Goal: Information Seeking & Learning: Get advice/opinions

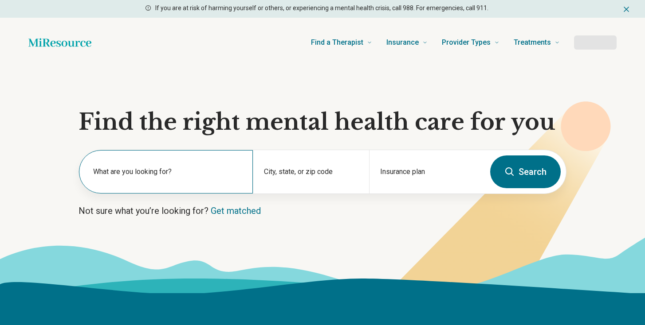
click at [171, 169] on label "What are you looking for?" at bounding box center [167, 172] width 149 height 11
click at [170, 187] on div "What are you looking for?" at bounding box center [166, 171] width 174 height 43
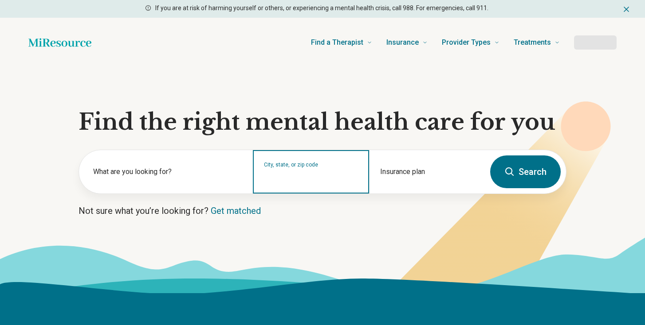
click at [332, 179] on input "City, state, or zip code" at bounding box center [311, 177] width 94 height 11
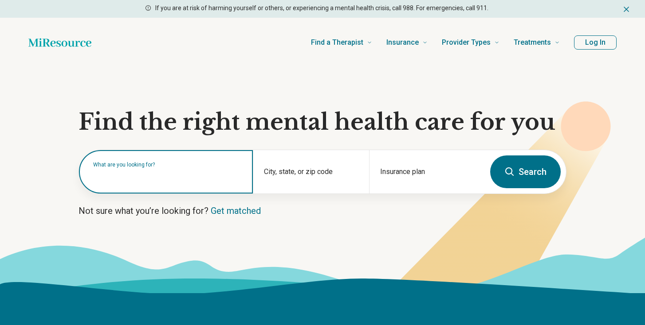
click at [157, 179] on input "text" at bounding box center [167, 176] width 149 height 11
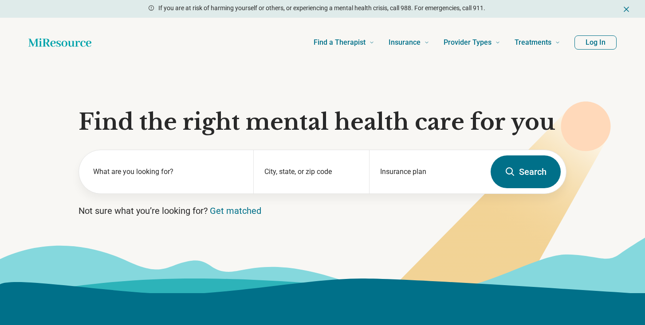
click at [239, 217] on section "Find the right mental health care for you What are you looking for? City, state…" at bounding box center [322, 180] width 645 height 226
click at [239, 214] on link "Get matched" at bounding box center [235, 211] width 51 height 11
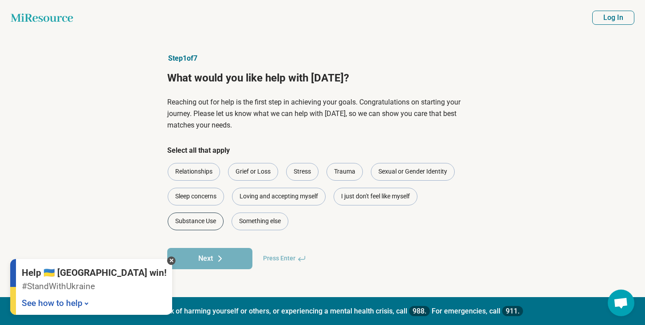
click at [196, 220] on div "Substance Use" at bounding box center [196, 222] width 56 height 18
click at [203, 268] on button "Next" at bounding box center [209, 258] width 85 height 21
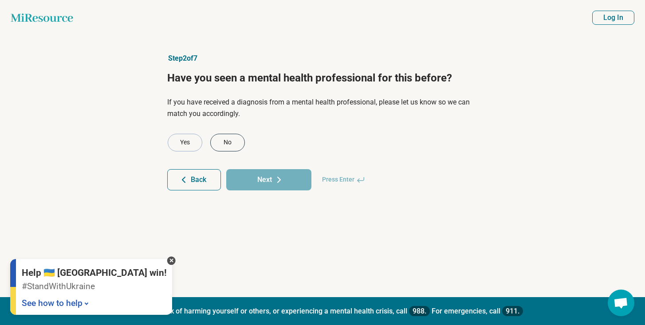
click at [226, 146] on div "No" at bounding box center [227, 143] width 35 height 18
click at [277, 189] on button "Next" at bounding box center [268, 179] width 85 height 21
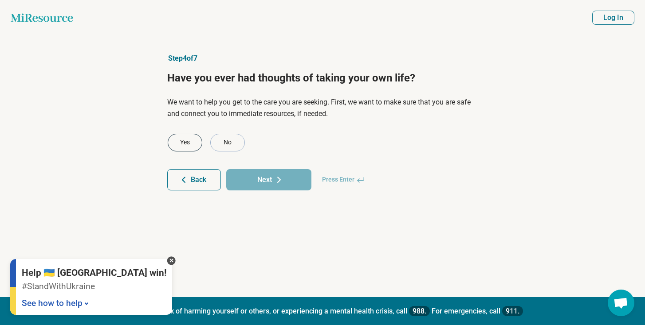
click at [184, 137] on div "Yes" at bounding box center [185, 143] width 35 height 18
click at [288, 188] on button "Next" at bounding box center [268, 179] width 85 height 21
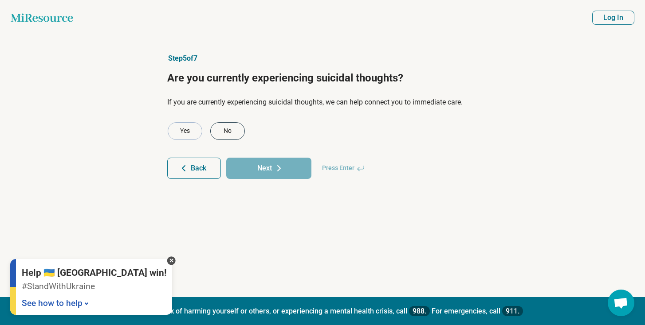
click at [241, 132] on div "No" at bounding box center [227, 131] width 35 height 18
click at [260, 172] on button "Next" at bounding box center [268, 168] width 85 height 21
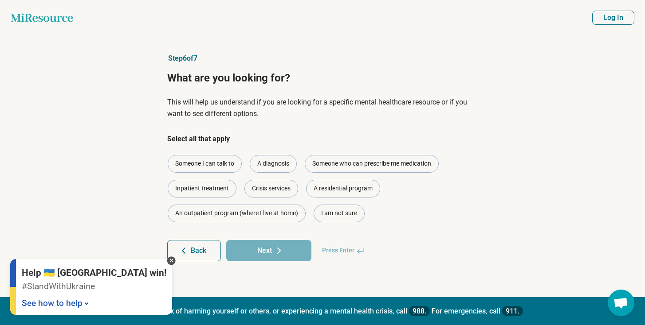
click at [347, 252] on span "Press Enter" at bounding box center [344, 250] width 54 height 21
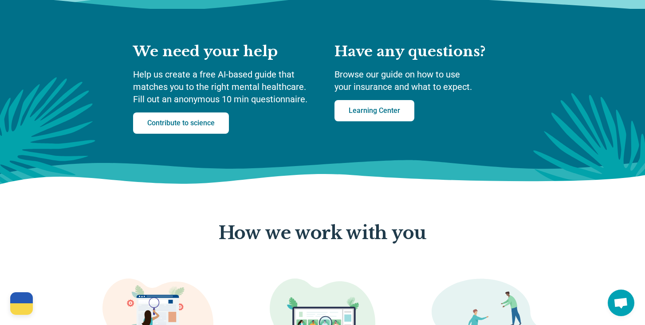
scroll to position [277, 0]
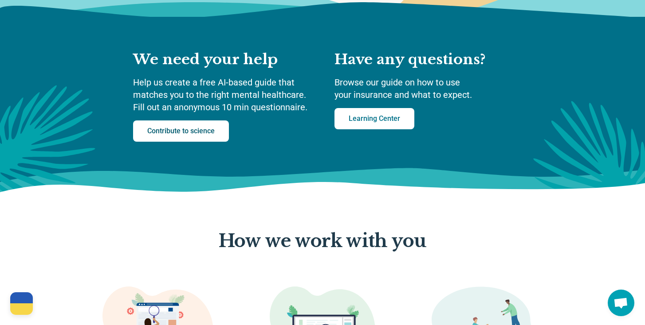
click at [174, 137] on link "Contribute to science" at bounding box center [181, 131] width 96 height 21
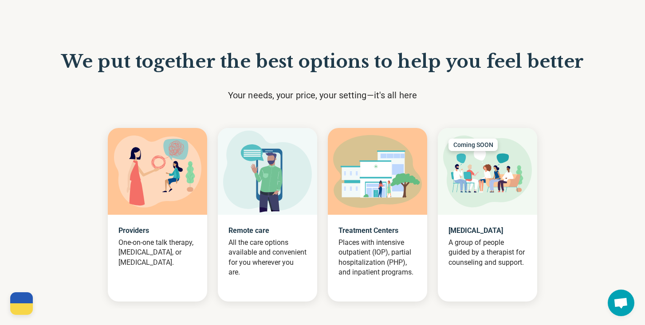
scroll to position [856, 0]
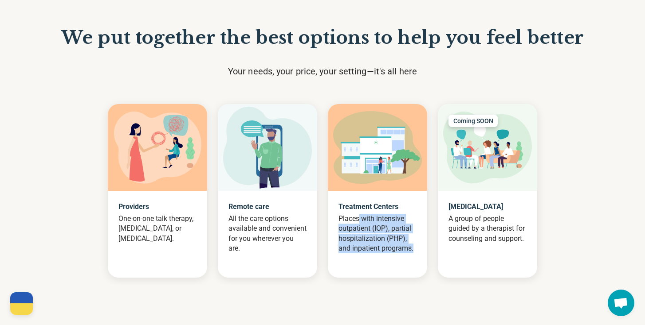
drag, startPoint x: 358, startPoint y: 220, endPoint x: 406, endPoint y: 256, distance: 60.1
click at [406, 257] on div "Treatment Centers Places with intensive outpatient (IOP), partial hospitalizati…" at bounding box center [377, 228] width 99 height 74
click at [406, 256] on div "Treatment Centers Places with intensive outpatient (IOP), partial hospitalizati…" at bounding box center [377, 228] width 99 height 74
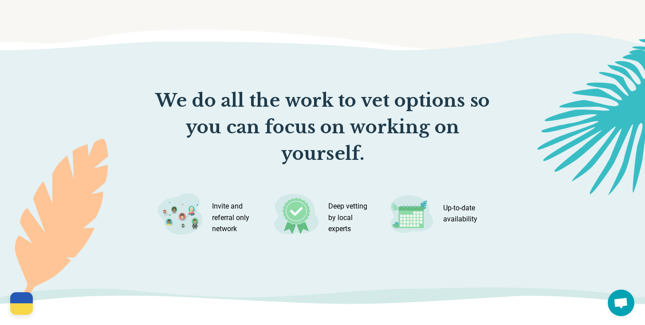
scroll to position [1156, 0]
drag, startPoint x: 192, startPoint y: 102, endPoint x: 474, endPoint y: 111, distance: 282.2
click at [474, 111] on div at bounding box center [322, 190] width 645 height 254
drag, startPoint x: 187, startPoint y: 97, endPoint x: 423, endPoint y: 118, distance: 236.8
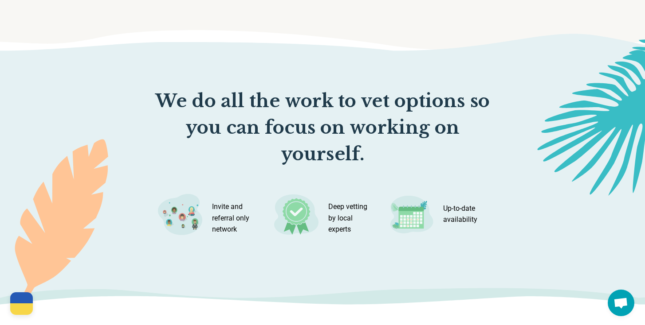
click at [423, 118] on div at bounding box center [322, 190] width 645 height 254
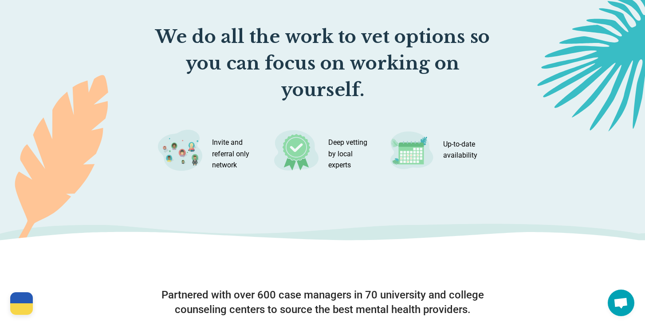
scroll to position [1345, 0]
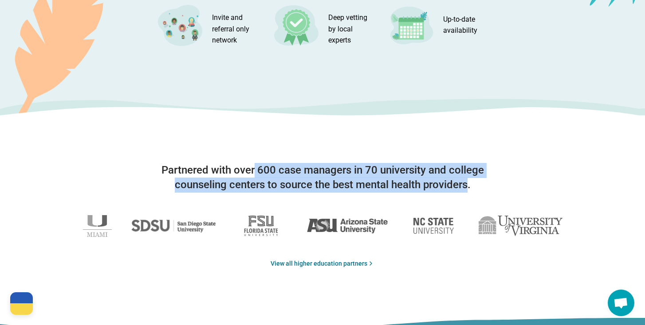
drag, startPoint x: 259, startPoint y: 174, endPoint x: 463, endPoint y: 180, distance: 204.5
click at [464, 180] on p "Partnered with over 600 case managers in 70 university and college counseling c…" at bounding box center [322, 178] width 355 height 30
click at [463, 180] on p "Partnered with over 600 case managers in 70 university and college counseling c…" at bounding box center [322, 178] width 355 height 30
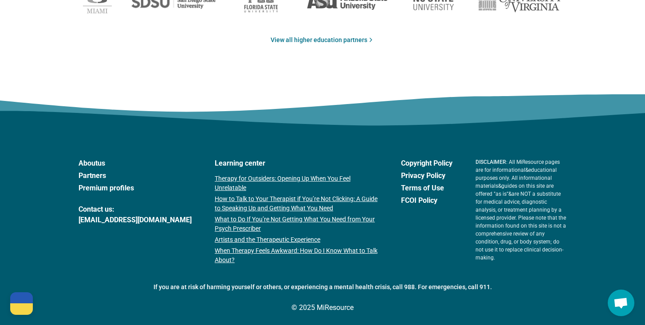
scroll to position [1575, 0]
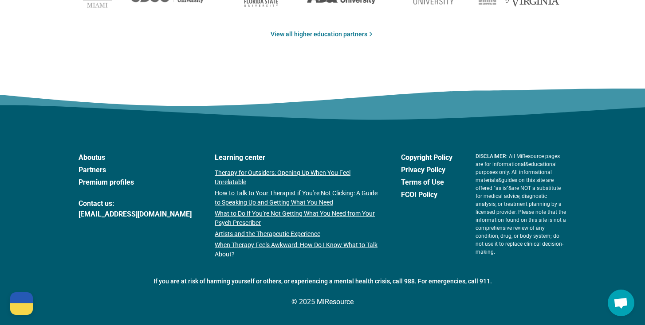
click at [96, 171] on link "Partners" at bounding box center [134, 170] width 113 height 11
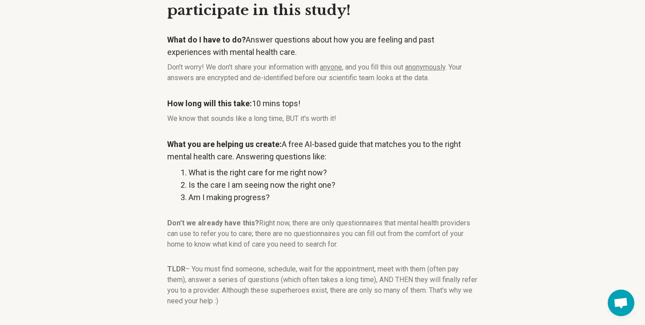
scroll to position [105, 0]
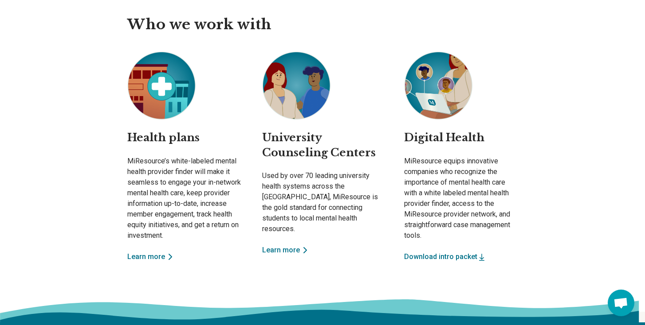
scroll to position [324, 0]
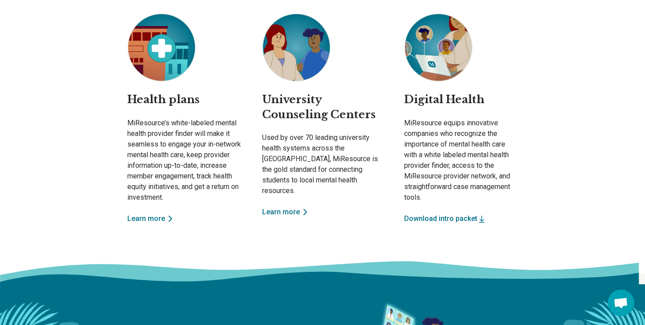
click at [434, 217] on button "Download intro packet" at bounding box center [445, 219] width 82 height 11
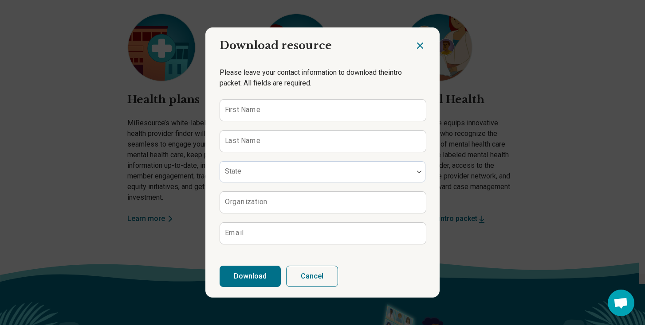
click at [421, 43] on icon "Close dialog" at bounding box center [419, 45] width 5 height 5
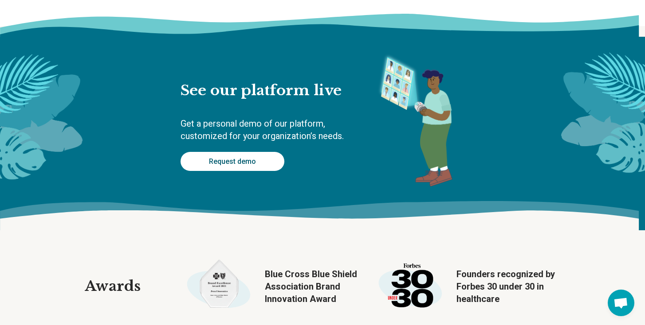
scroll to position [589, 0]
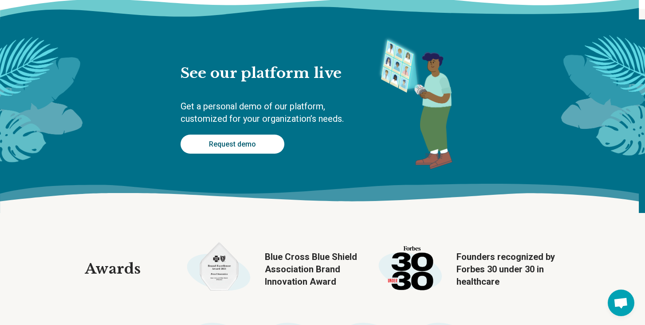
click at [231, 149] on link "Request demo" at bounding box center [232, 144] width 104 height 19
